Goal: Find specific page/section: Find specific page/section

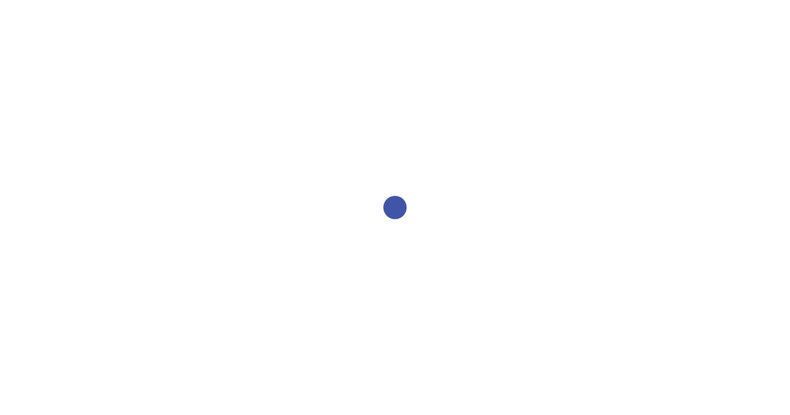
select select "2bed604d-1099-4043-b1bc-2365e8740244"
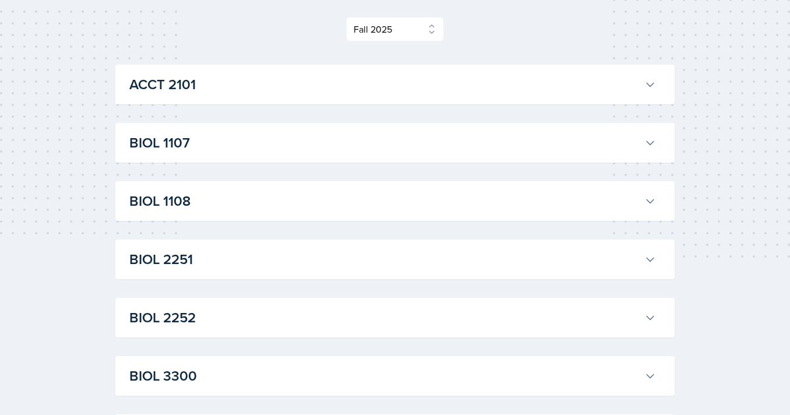
scroll to position [159, 0]
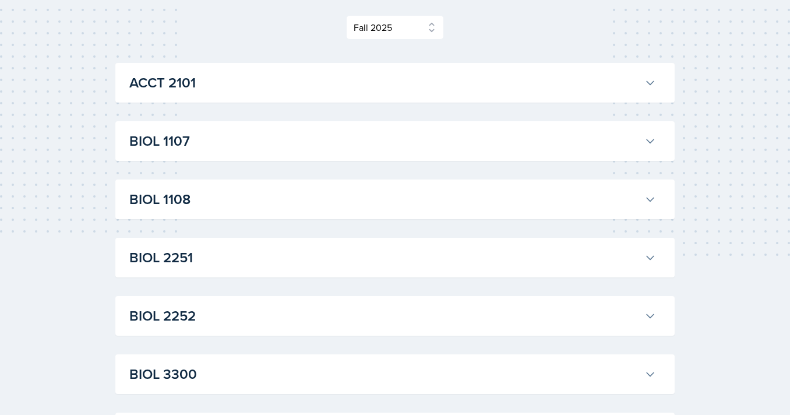
click at [438, 85] on h3 "ACCT 2101" at bounding box center [384, 82] width 510 height 21
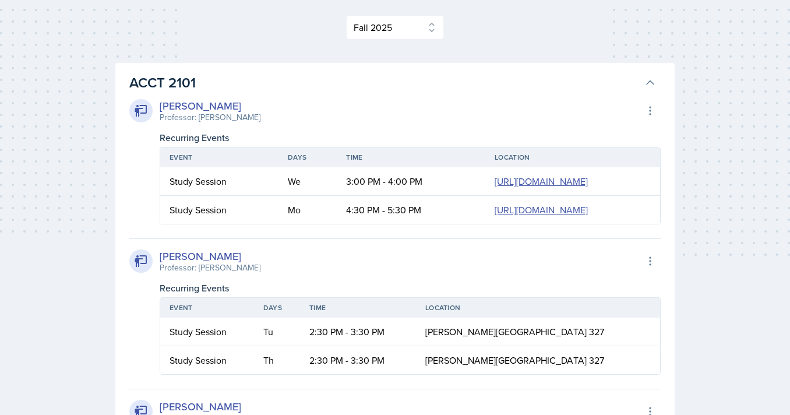
click at [439, 84] on h3 "ACCT 2101" at bounding box center [384, 82] width 510 height 21
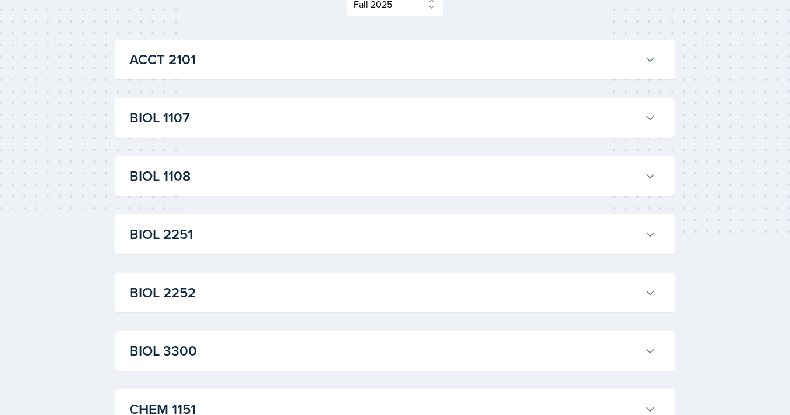
scroll to position [183, 0]
click at [431, 169] on h3 "BIOL 1108" at bounding box center [384, 174] width 510 height 21
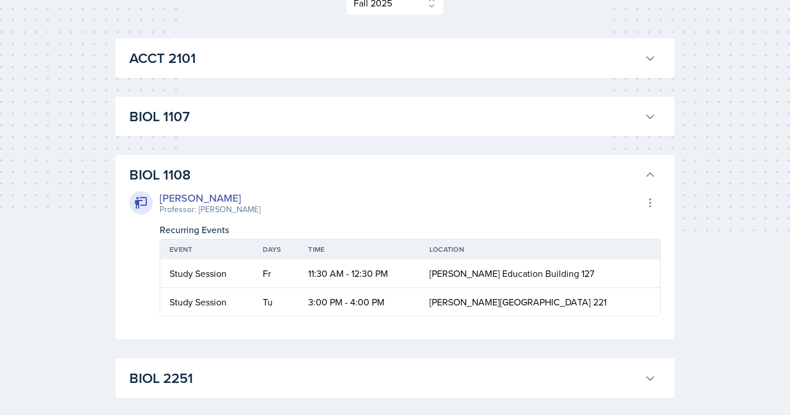
click at [428, 165] on h3 "BIOL 1108" at bounding box center [384, 174] width 510 height 21
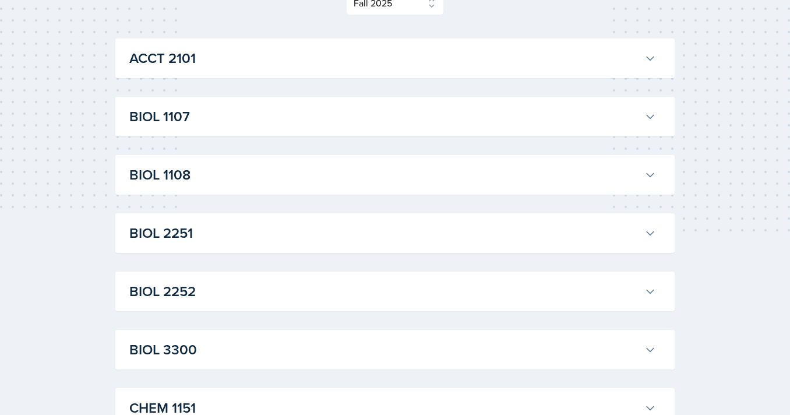
click at [419, 116] on h3 "BIOL 1107" at bounding box center [384, 116] width 510 height 21
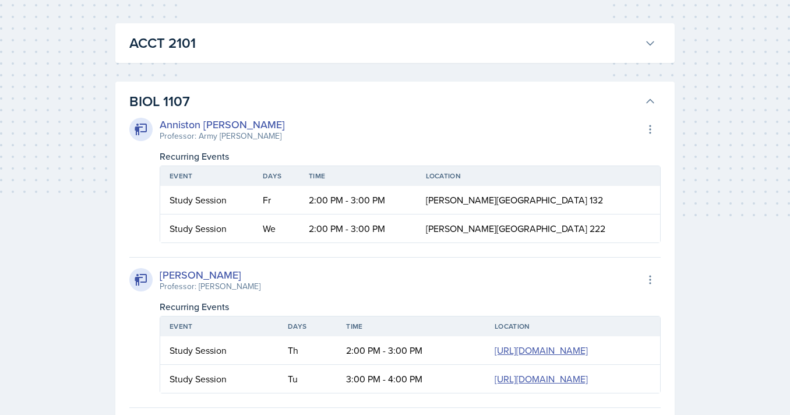
scroll to position [196, 0]
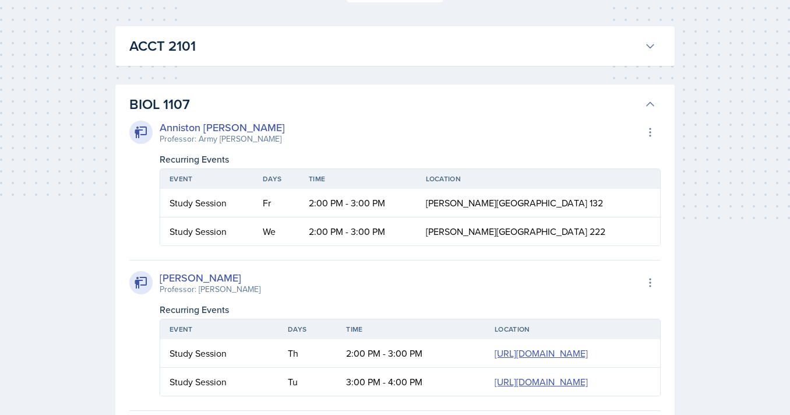
click at [372, 115] on h3 "BIOL 1107" at bounding box center [384, 104] width 510 height 21
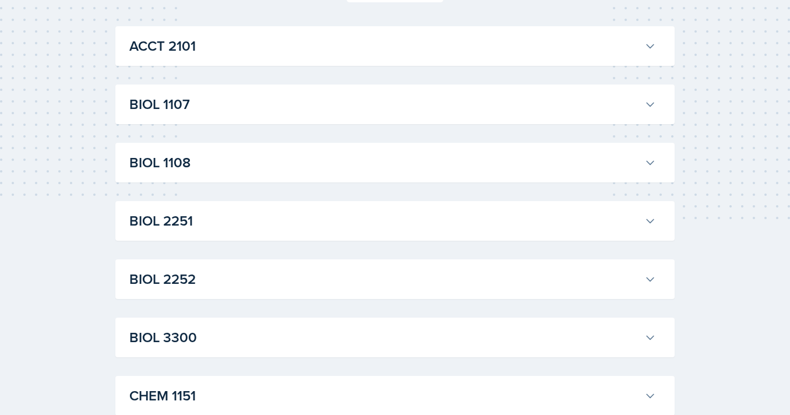
click at [333, 50] on h3 "ACCT 2101" at bounding box center [384, 46] width 510 height 21
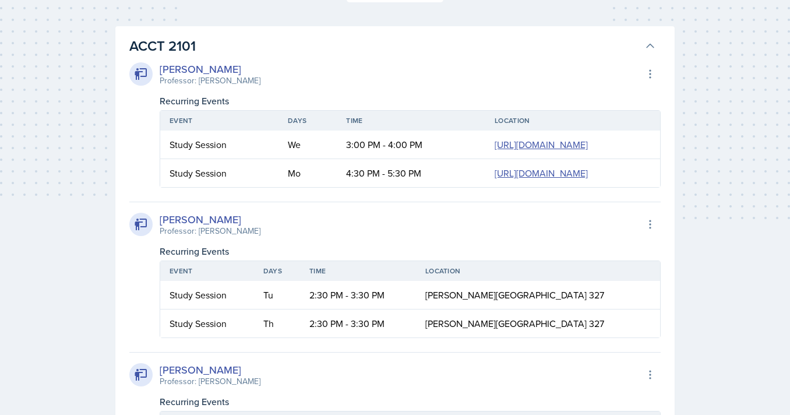
click at [333, 50] on h3 "ACCT 2101" at bounding box center [384, 46] width 510 height 21
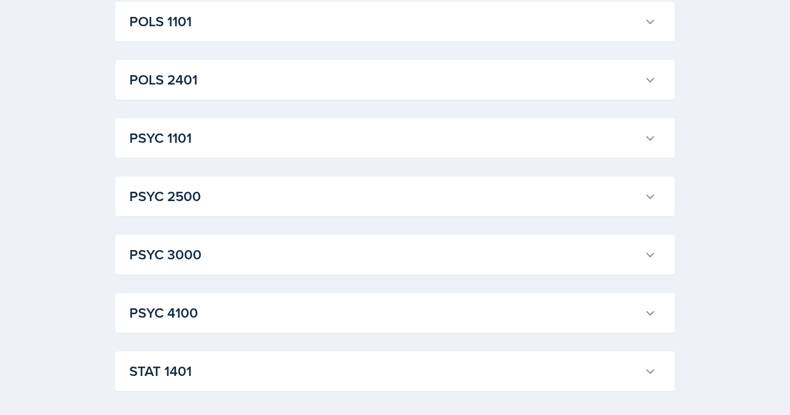
scroll to position [1621, 0]
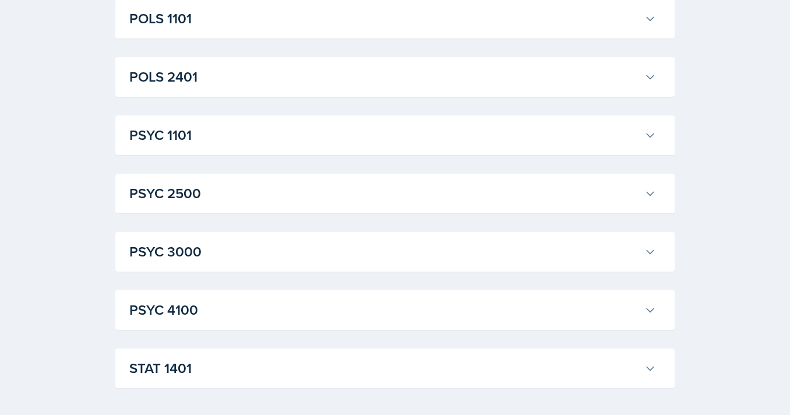
click at [316, 123] on button "PSYC 1101" at bounding box center [392, 135] width 531 height 26
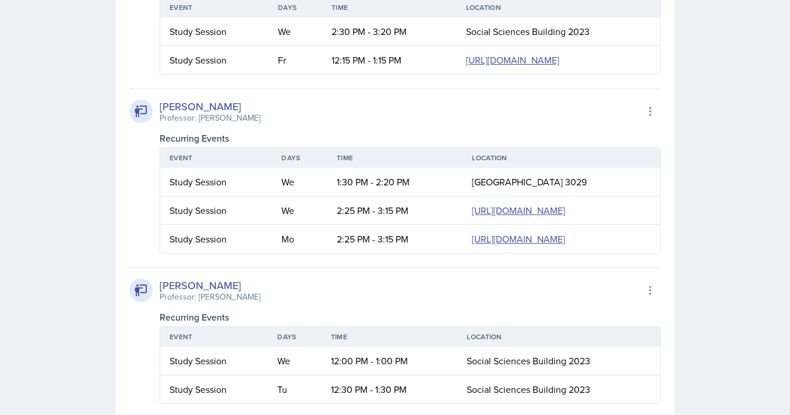
scroll to position [2302, 0]
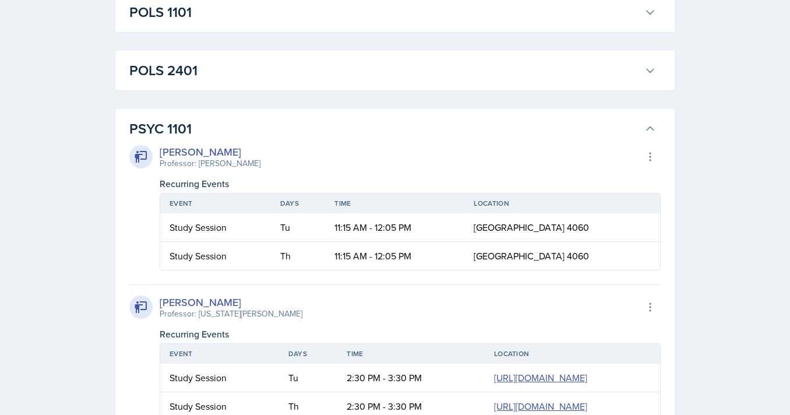
click at [355, 129] on h3 "PSYC 1101" at bounding box center [384, 128] width 510 height 21
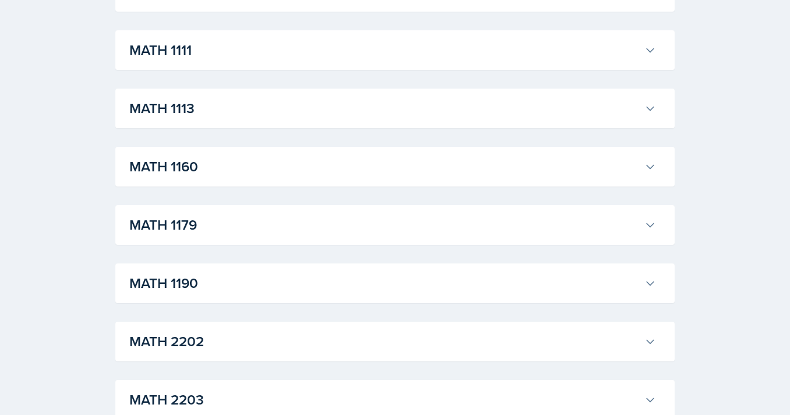
scroll to position [1063, 0]
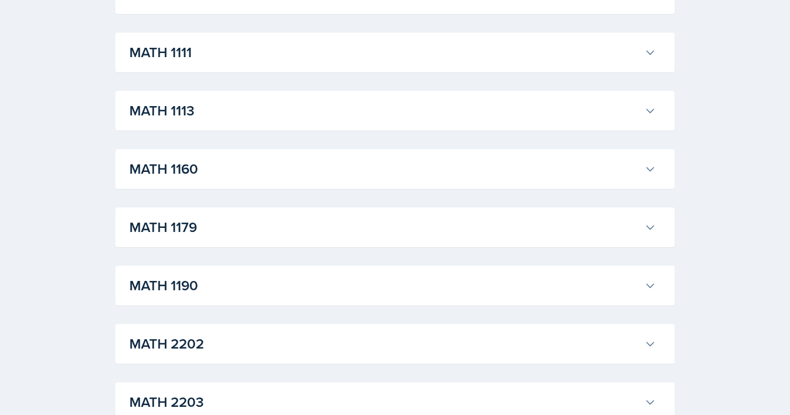
click at [322, 66] on div "MATH 1111 [PERSON_NAME] Professor: [PERSON_NAME] Export to Google Calendar Recu…" at bounding box center [394, 53] width 559 height 40
click at [316, 57] on h3 "MATH 1111" at bounding box center [384, 52] width 510 height 21
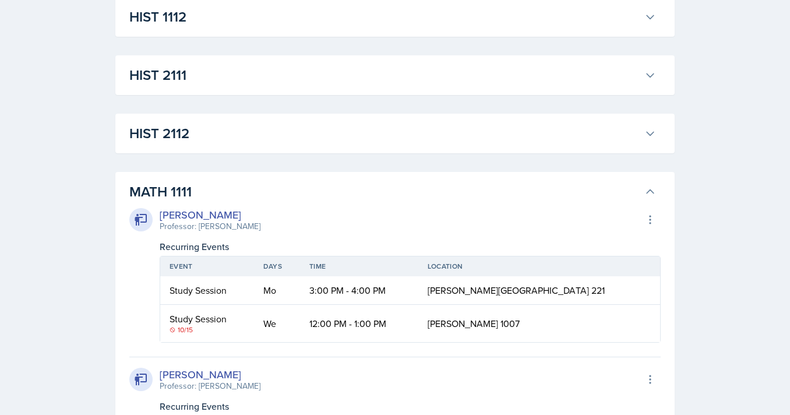
scroll to position [924, 0]
click at [333, 152] on div "HIST 2112 [PERSON_NAME] Professor: [PERSON_NAME] Export to Google Calendar Recu…" at bounding box center [394, 133] width 559 height 40
click at [333, 179] on button "MATH 1111" at bounding box center [392, 191] width 531 height 26
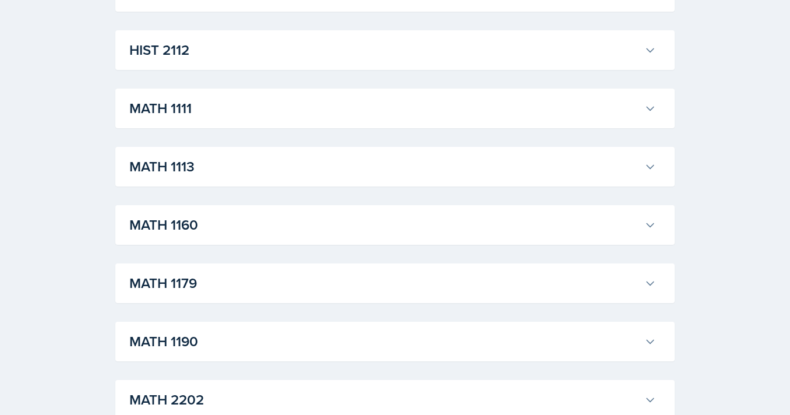
scroll to position [1038, 0]
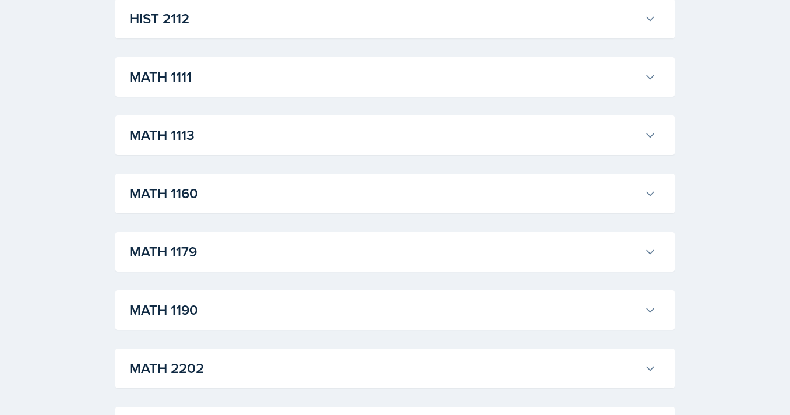
click at [321, 319] on h3 "MATH 1190" at bounding box center [384, 309] width 510 height 21
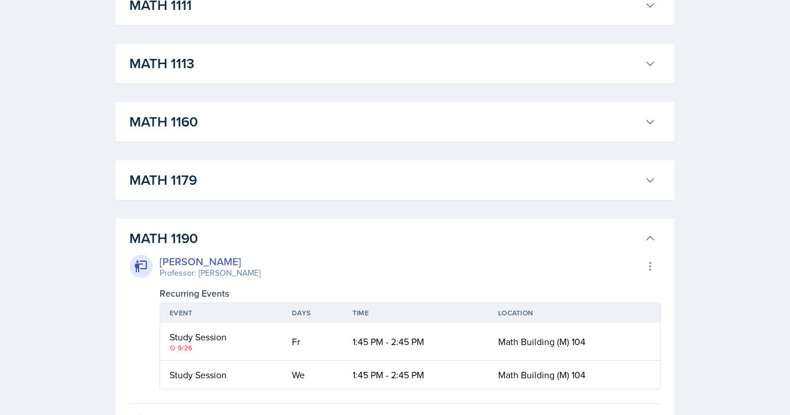
scroll to position [1105, 0]
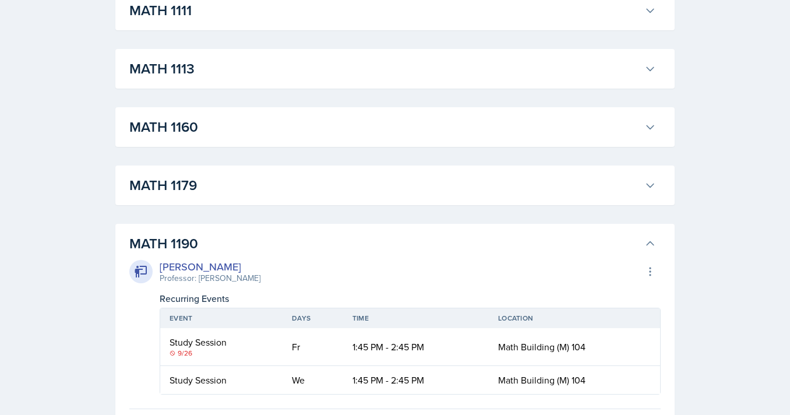
click at [385, 240] on h3 "MATH 1190" at bounding box center [384, 243] width 510 height 21
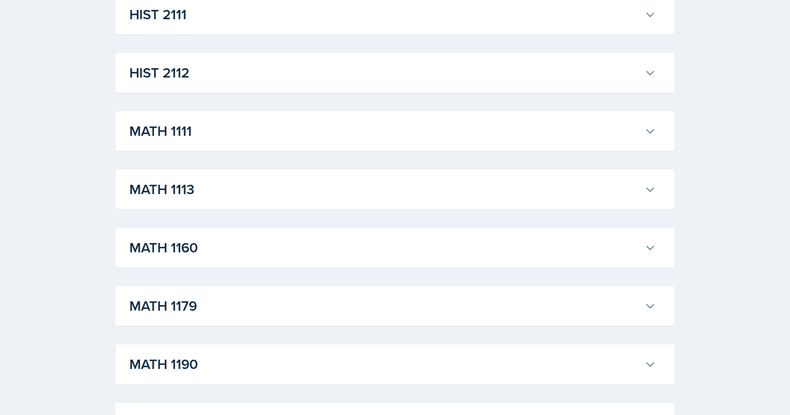
click at [295, 130] on h3 "MATH 1111" at bounding box center [384, 131] width 510 height 21
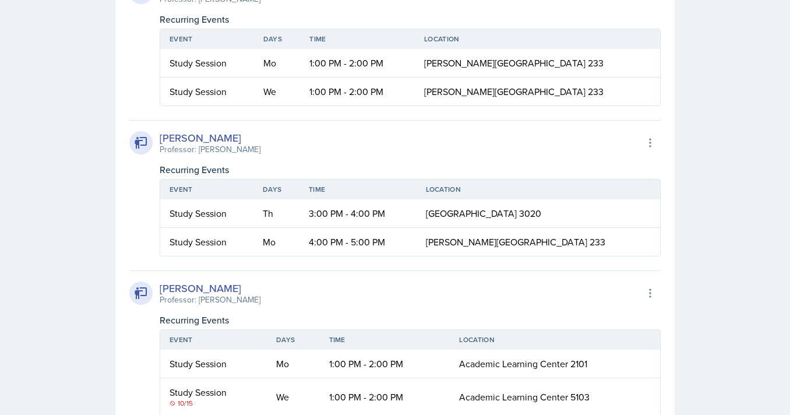
scroll to position [2512, 0]
